Goal: Task Accomplishment & Management: Manage account settings

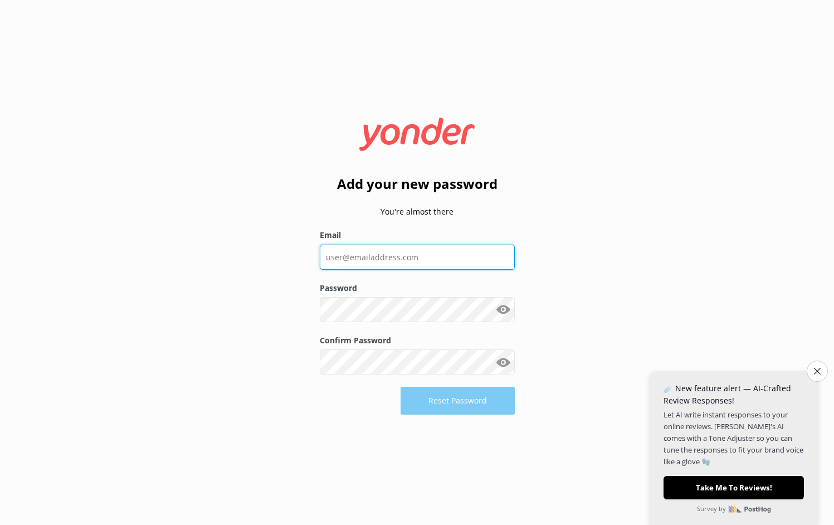
click at [371, 261] on input "Email" at bounding box center [417, 257] width 195 height 25
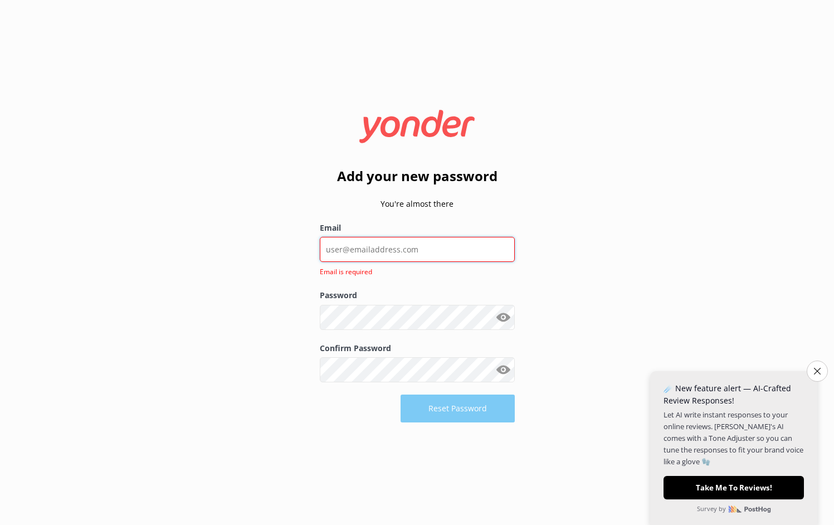
click at [407, 254] on input "Email" at bounding box center [417, 249] width 195 height 25
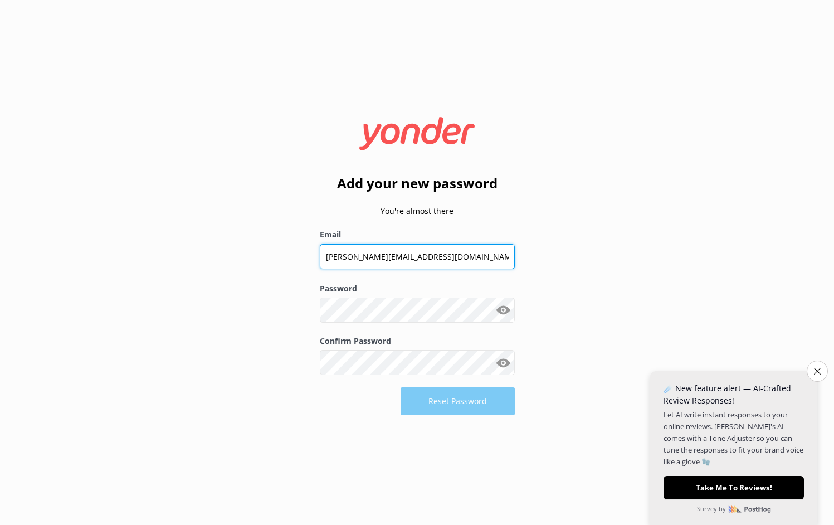
type input "[PERSON_NAME][EMAIL_ADDRESS][DOMAIN_NAME]"
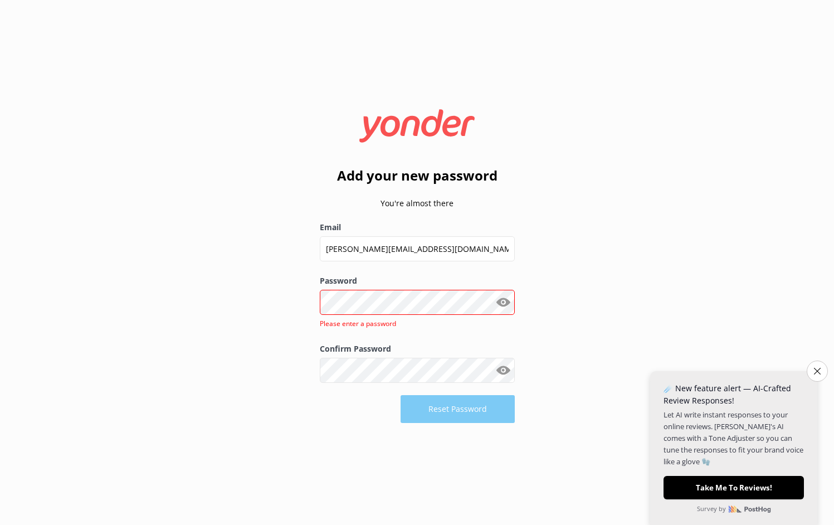
click at [615, 225] on div "Add your new password You're almost there Email [PERSON_NAME][EMAIL_ADDRESS][DO…" at bounding box center [417, 262] width 834 height 525
click at [279, 318] on div "Add your new password You're almost there Email [PERSON_NAME][EMAIL_ADDRESS][DO…" at bounding box center [417, 262] width 834 height 525
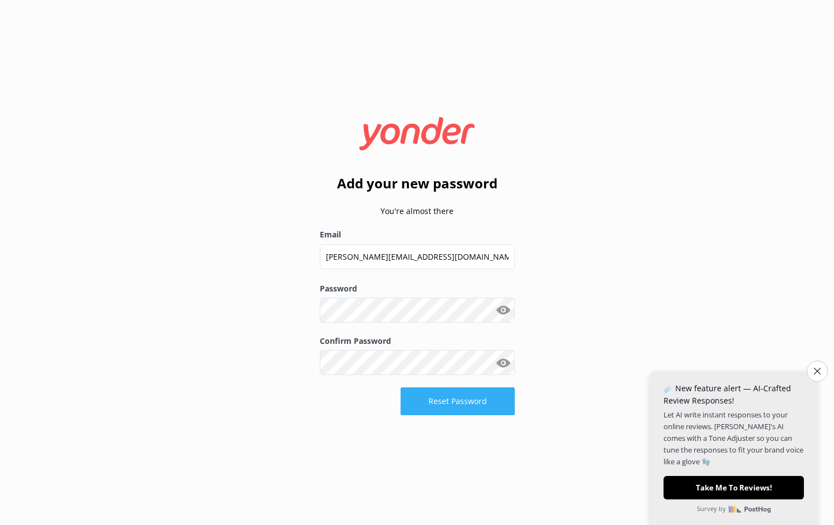
click at [454, 397] on button "Reset Password" at bounding box center [458, 401] width 114 height 28
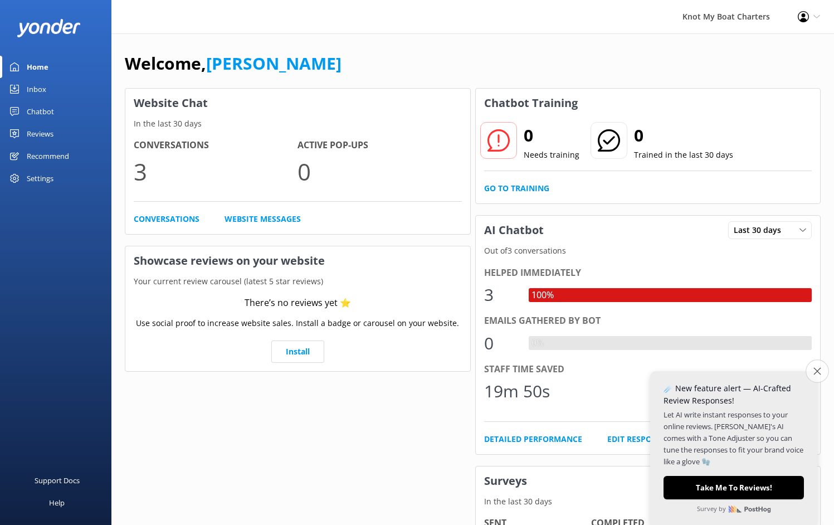
click at [820, 378] on button "Close survey" at bounding box center [817, 370] width 23 height 23
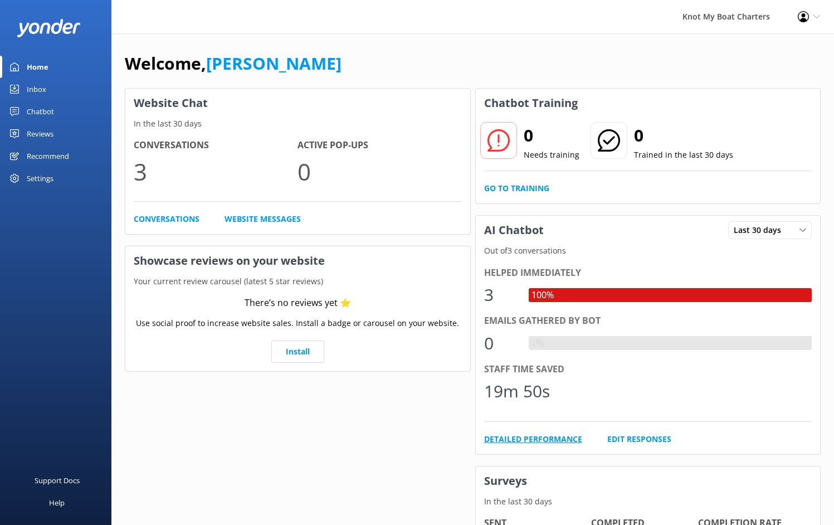
click at [545, 438] on link "Detailed Performance" at bounding box center [533, 439] width 98 height 12
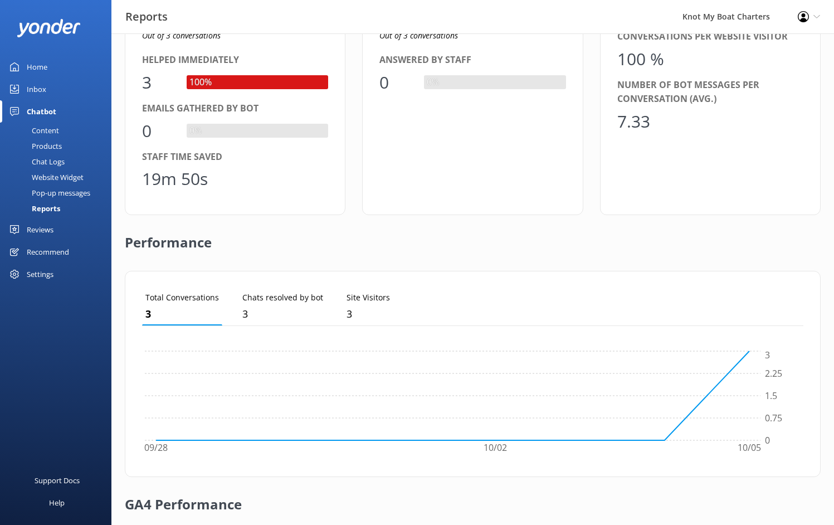
scroll to position [252, 0]
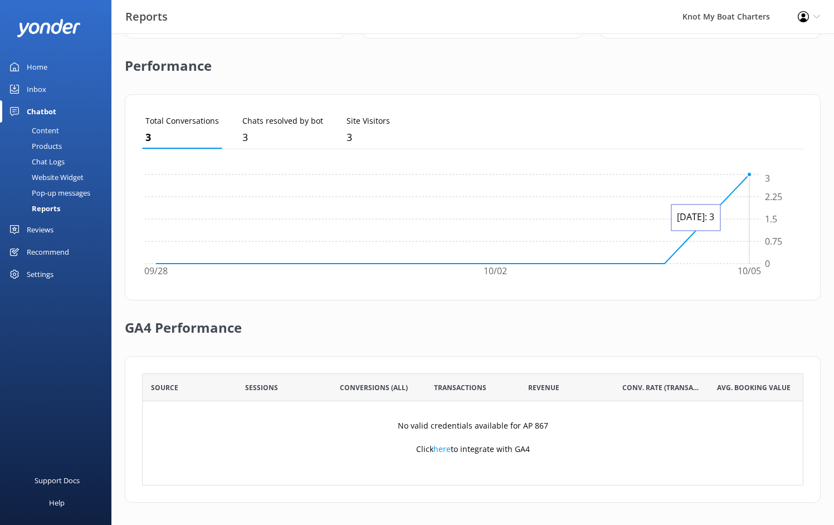
click at [738, 235] on icon "09/28 10/02 10/05 0 0.75 1.5 2.25 3" at bounding box center [469, 227] width 655 height 111
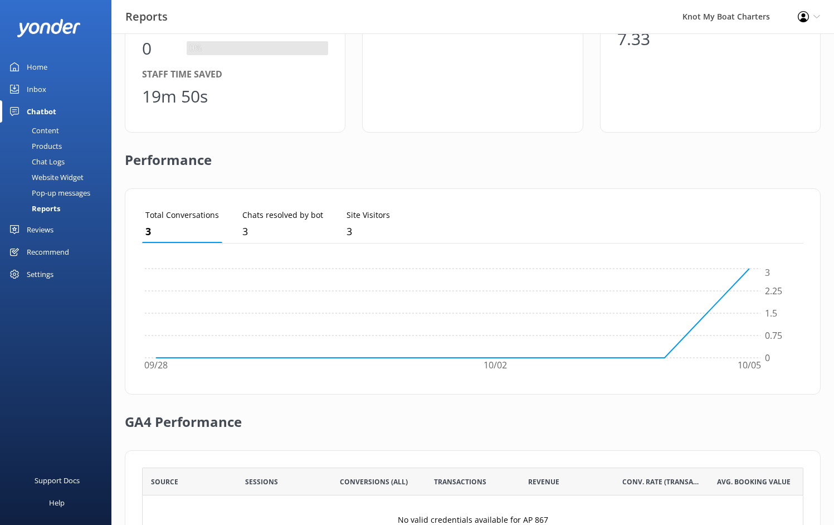
scroll to position [0, 0]
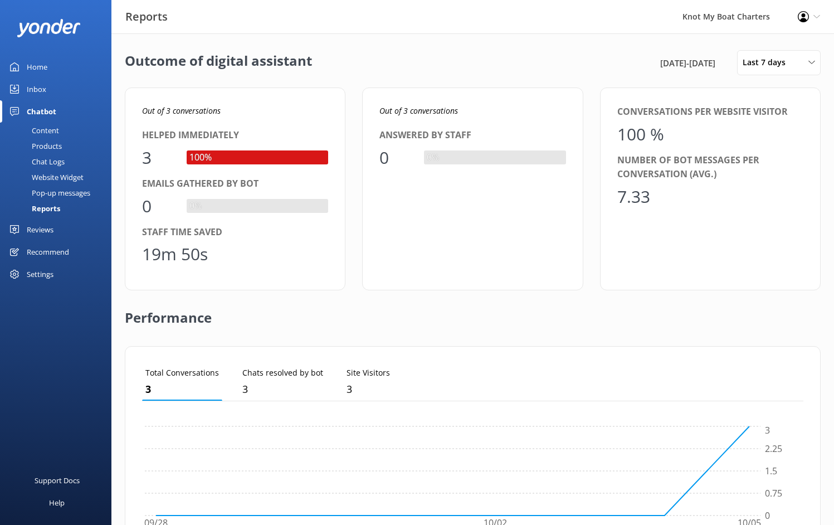
click at [45, 161] on div "Chat Logs" at bounding box center [36, 162] width 58 height 16
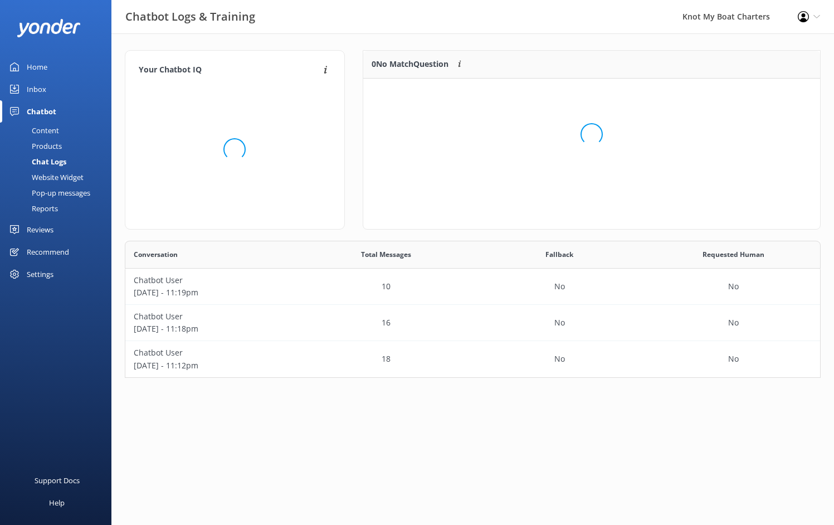
scroll to position [137, 696]
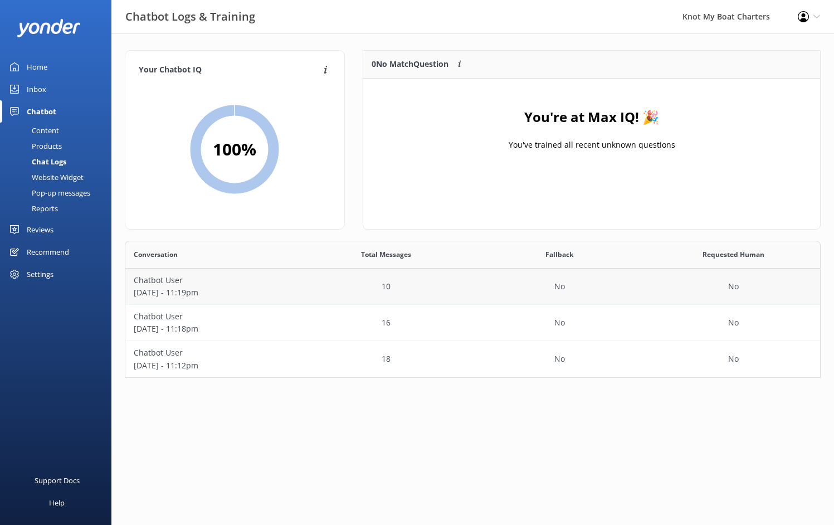
click at [281, 287] on p "[DATE] - 11:19pm" at bounding box center [212, 292] width 157 height 12
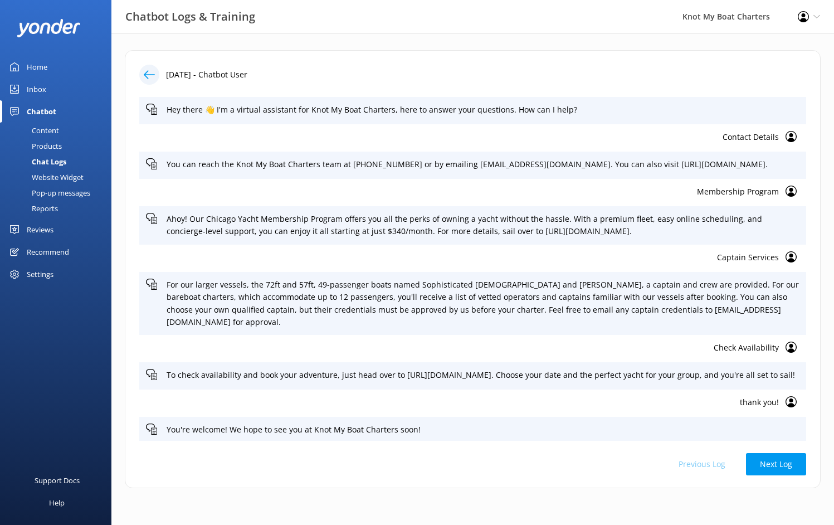
click at [153, 71] on icon at bounding box center [149, 74] width 11 height 11
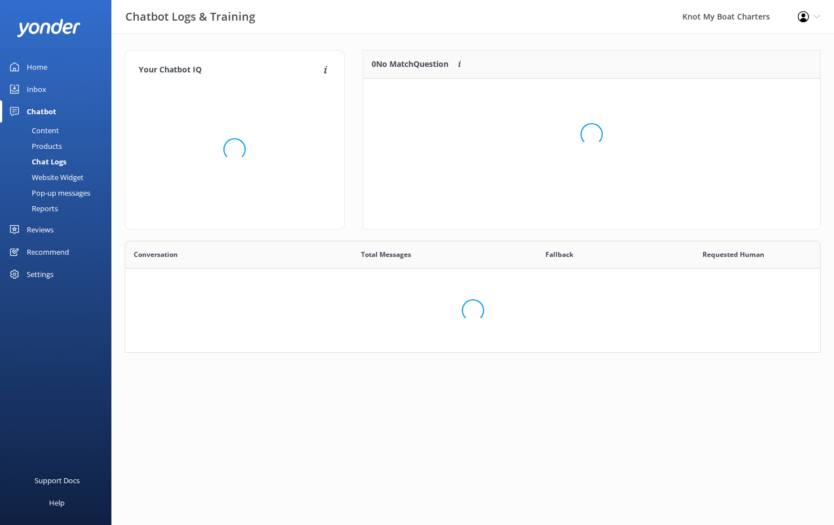
scroll to position [137, 696]
